Goal: Task Accomplishment & Management: Manage account settings

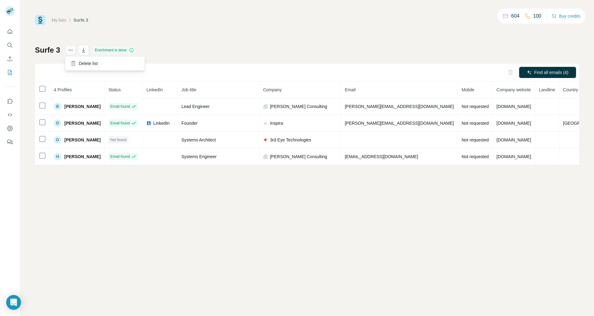
click at [68, 52] on icon "actions" at bounding box center [70, 50] width 6 height 6
click at [88, 63] on div "Delete list" at bounding box center [105, 63] width 77 height 11
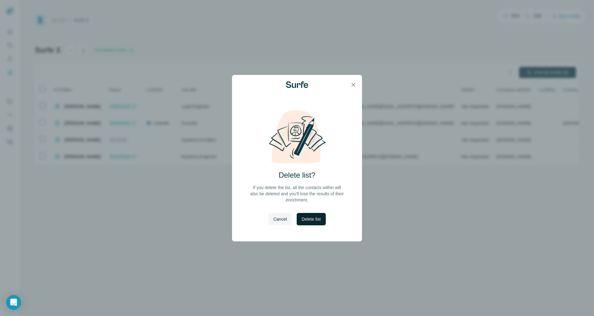
click at [312, 221] on span "Delete list" at bounding box center [311, 219] width 19 height 6
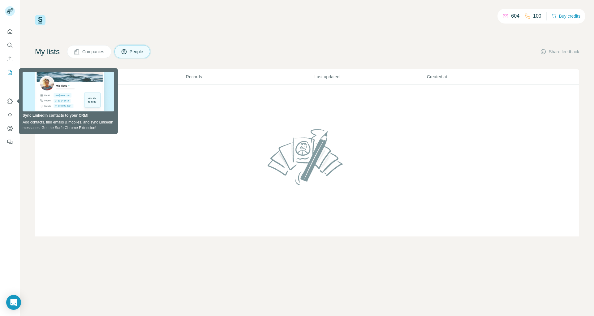
click at [173, 63] on div "My lists Companies People Share feedback List name Records Last updated Created…" at bounding box center [307, 140] width 544 height 191
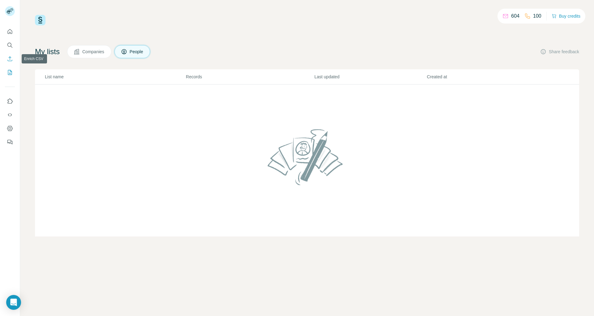
click at [10, 59] on icon "Enrich CSV" at bounding box center [10, 59] width 6 height 6
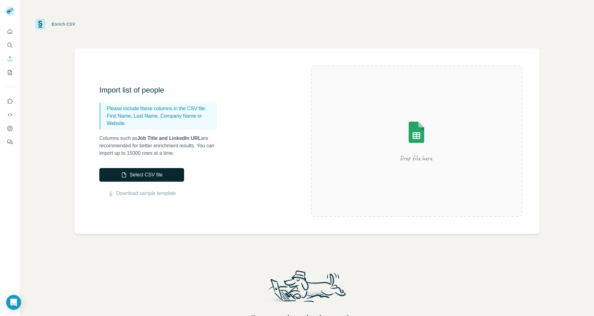
click at [130, 171] on button "Select CSV file" at bounding box center [141, 175] width 85 height 14
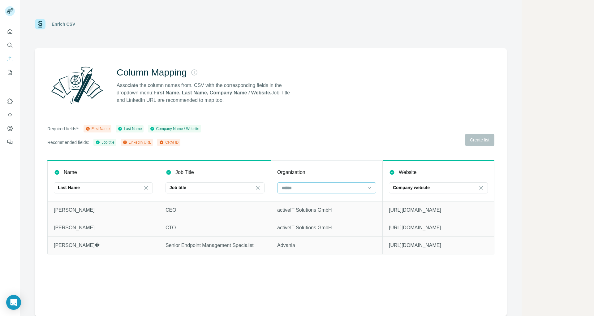
click at [339, 190] on input at bounding box center [323, 187] width 84 height 7
click at [312, 213] on p "Company Name" at bounding box center [298, 213] width 31 height 6
click at [374, 247] on p "Advania" at bounding box center [326, 245] width 99 height 7
click at [112, 189] on div "Last Name" at bounding box center [100, 187] width 84 height 6
click at [8, 59] on icon "Enrich CSV" at bounding box center [10, 59] width 6 height 6
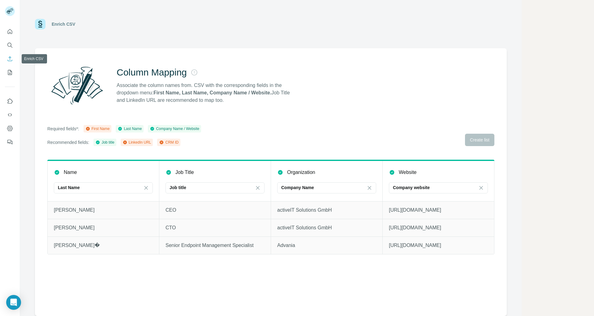
click at [10, 57] on icon "Enrich CSV" at bounding box center [10, 58] width 5 height 5
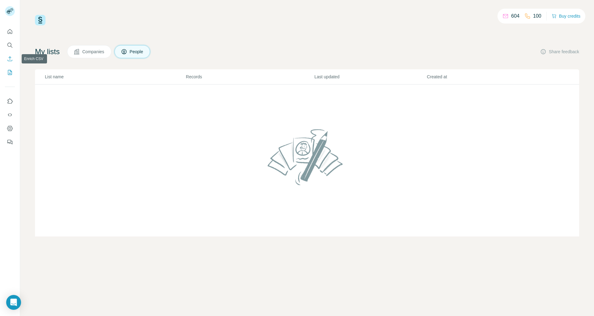
click at [10, 56] on icon "Enrich CSV" at bounding box center [10, 59] width 6 height 6
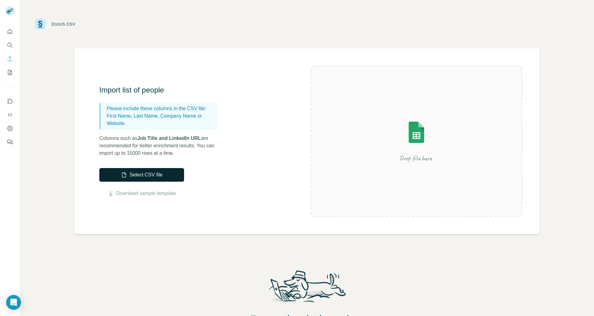
click at [157, 176] on button "Select CSV file" at bounding box center [141, 175] width 85 height 14
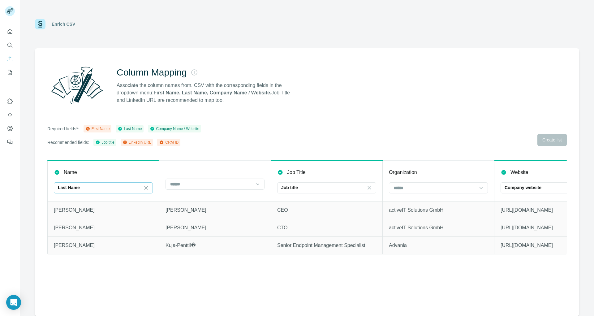
click at [139, 186] on div "Last Name" at bounding box center [100, 187] width 84 height 6
click at [107, 200] on div "First Name" at bounding box center [103, 202] width 89 height 6
click at [211, 184] on input at bounding box center [212, 184] width 84 height 7
click at [197, 196] on div "Last Name" at bounding box center [215, 198] width 89 height 6
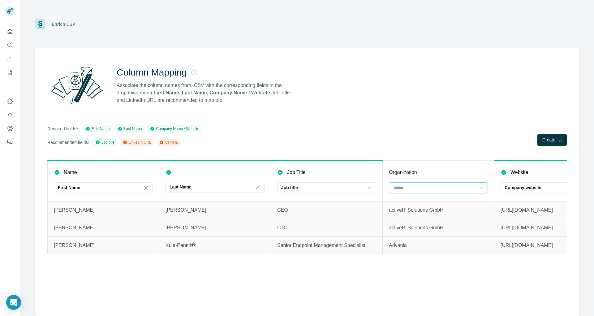
click at [435, 188] on input at bounding box center [435, 187] width 84 height 7
click at [427, 200] on div "Company Name" at bounding box center [438, 202] width 89 height 6
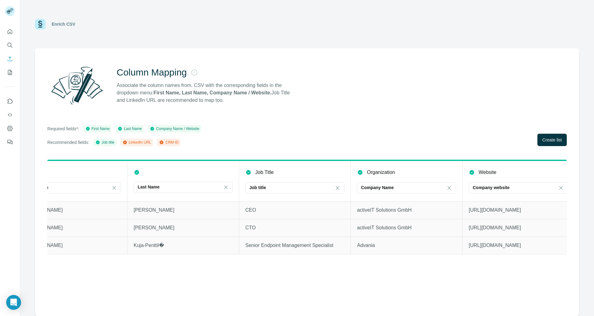
scroll to position [0, 39]
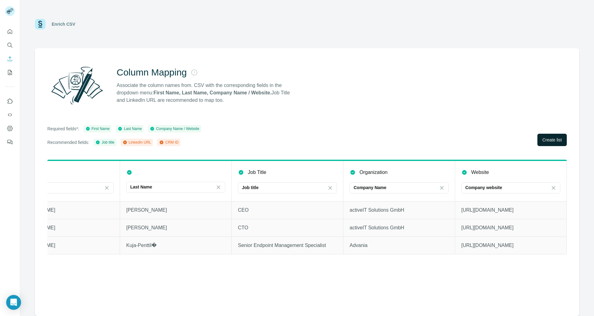
click at [557, 142] on span "Create list" at bounding box center [552, 140] width 19 height 6
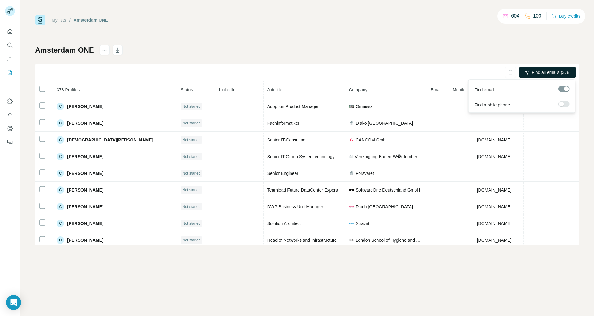
click at [545, 72] on span "Find all emails (378)" at bounding box center [551, 72] width 39 height 6
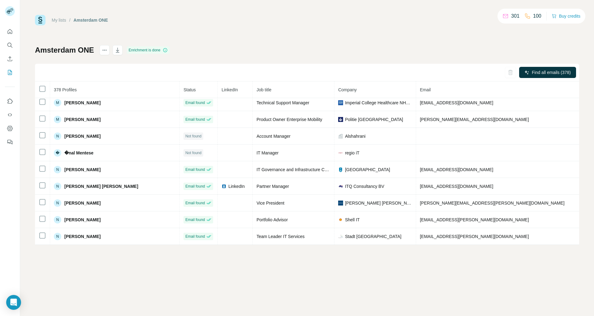
scroll to position [4140, 0]
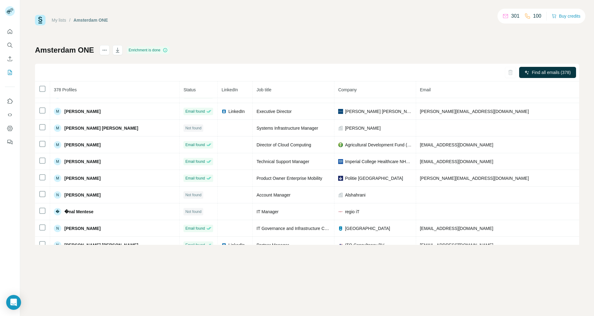
click at [116, 51] on icon "button" at bounding box center [117, 51] width 3 height 2
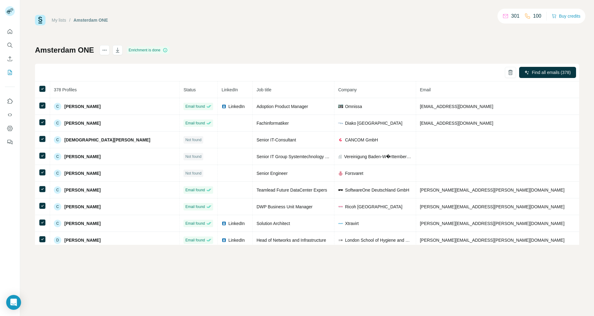
drag, startPoint x: 439, startPoint y: 63, endPoint x: 185, endPoint y: 46, distance: 255.2
click at [292, 33] on div "My lists / Amsterdam ONE 301 100 Buy credits Amsterdam ONE Enrichment is done F…" at bounding box center [307, 130] width 544 height 230
click at [115, 50] on icon "button" at bounding box center [118, 50] width 6 height 6
click at [116, 50] on icon "button" at bounding box center [117, 50] width 3 height 5
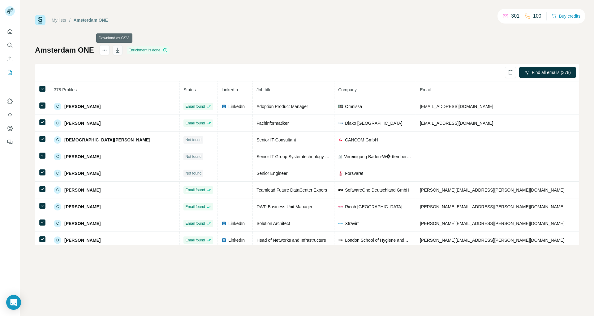
click at [116, 50] on icon "button" at bounding box center [117, 50] width 3 height 5
click at [115, 50] on icon "button" at bounding box center [118, 50] width 6 height 6
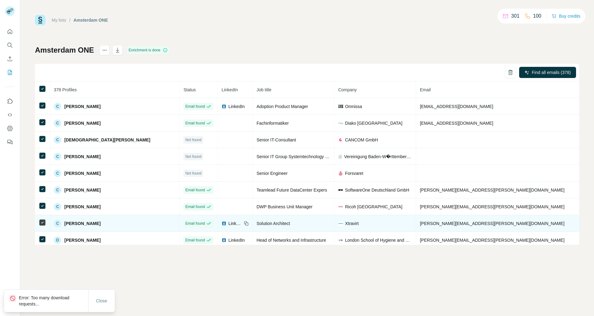
click at [105, 300] on span "Close" at bounding box center [101, 301] width 11 height 6
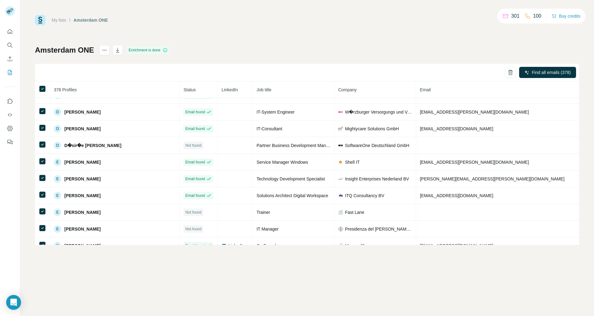
scroll to position [93, 0]
